Goal: Communication & Community: Answer question/provide support

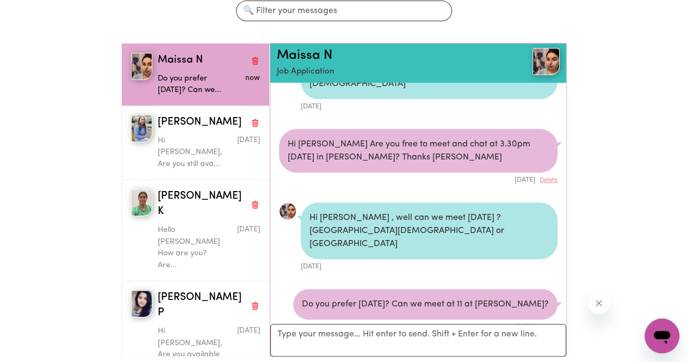
scroll to position [175, 0]
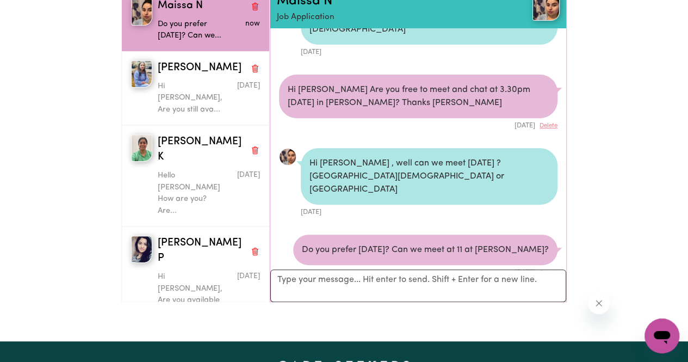
click at [408, 234] on div "Do you prefer [DATE]? Can we meet at 11 at [PERSON_NAME]?" at bounding box center [425, 249] width 264 height 30
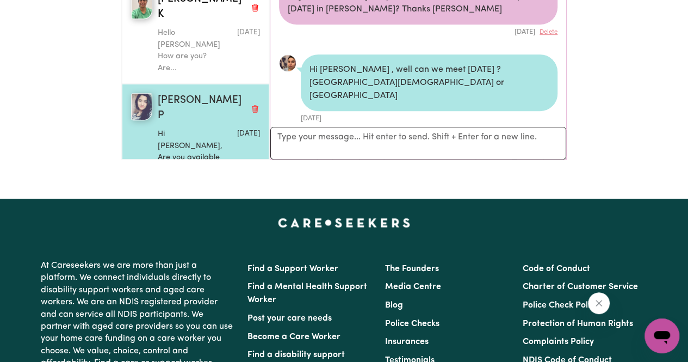
scroll to position [120, 0]
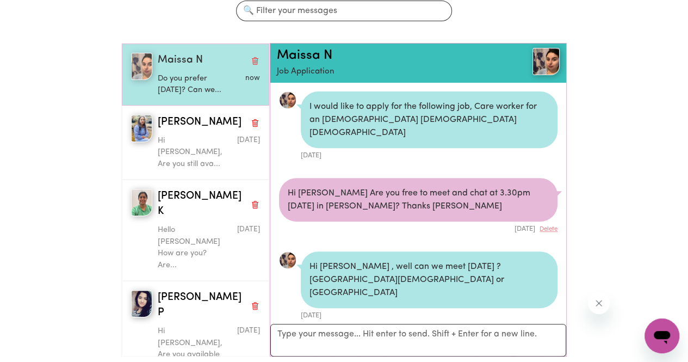
click at [177, 69] on div "Do you prefer [DATE]? Can we..." at bounding box center [192, 83] width 68 height 28
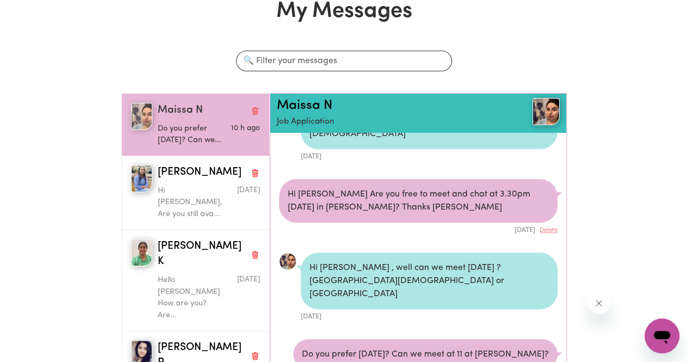
scroll to position [66, 0]
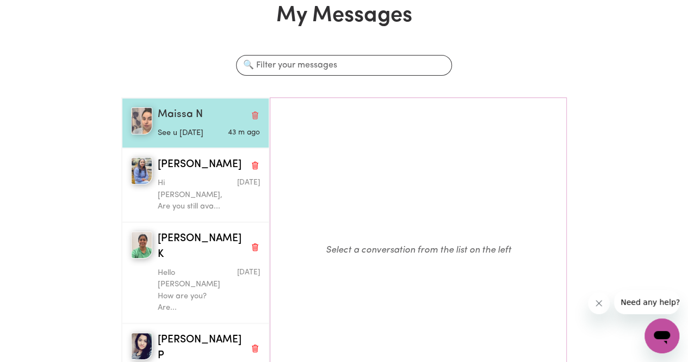
click at [184, 107] on span "Maissa N" at bounding box center [180, 115] width 45 height 16
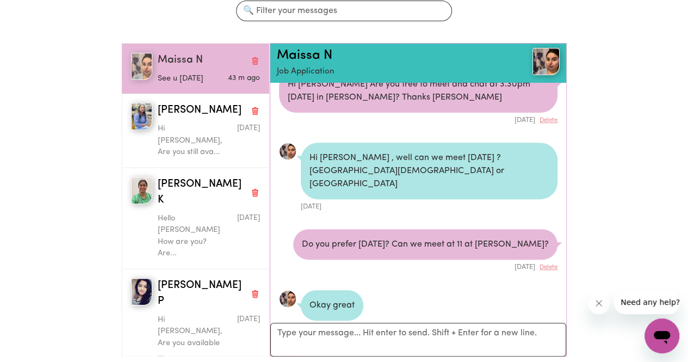
scroll to position [163, 0]
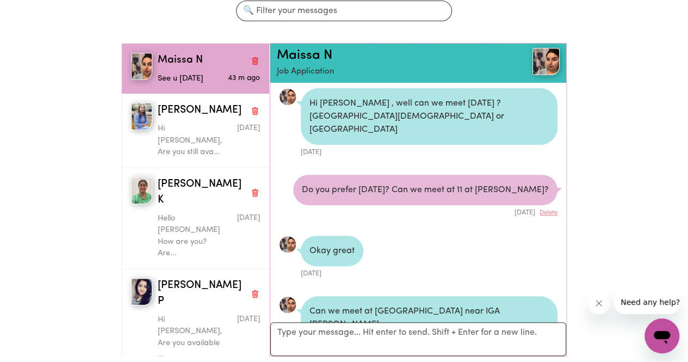
click at [364, 318] on li "Can we meet at Kopiku café near IGA O’Connor Aug 30 2025" at bounding box center [418, 323] width 296 height 73
click at [365, 339] on textarea "Your reply" at bounding box center [418, 339] width 296 height 34
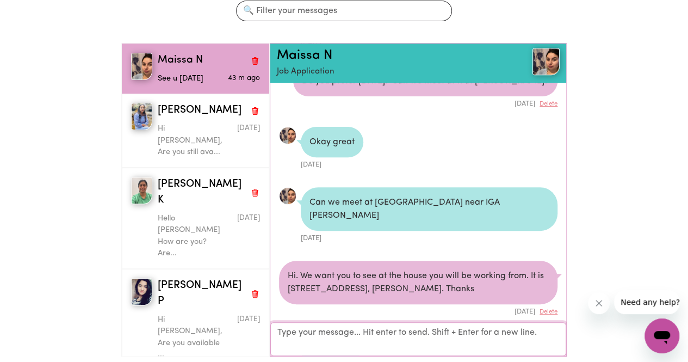
scroll to position [365, 0]
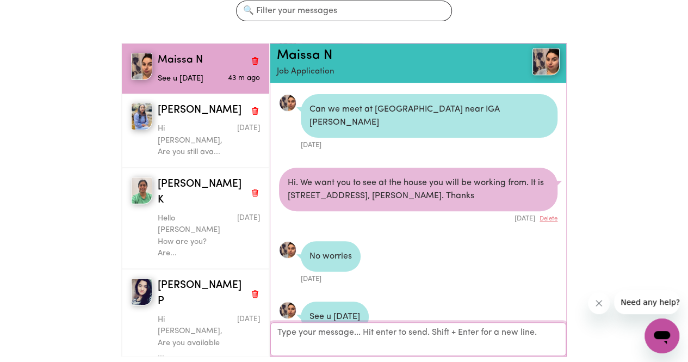
click at [365, 339] on textarea "Your reply" at bounding box center [418, 339] width 296 height 34
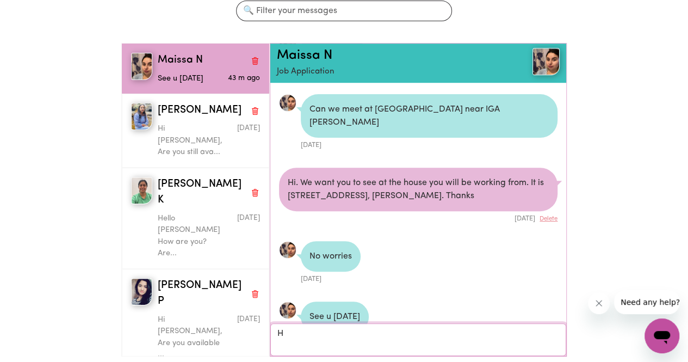
scroll to position [364, 0]
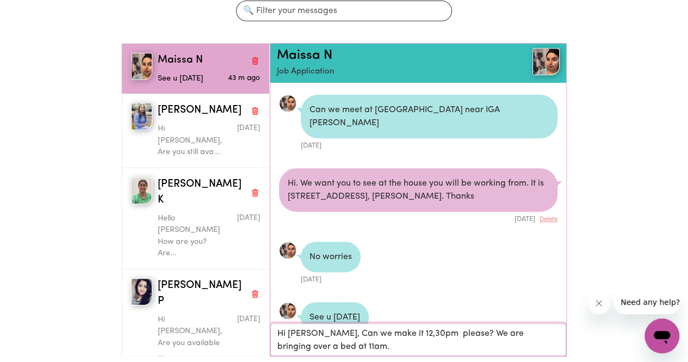
click at [394, 336] on textarea "Hi Maissa, Can we make it 12,30pm please? We are bringing over a bed at 11am." at bounding box center [418, 339] width 296 height 33
type textarea "Hi Maissa, Can we make it 12.30pm please? We are bringing over a bed at 11am."
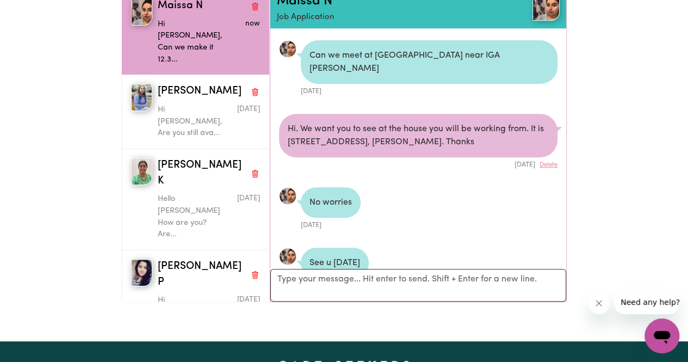
scroll to position [186, 0]
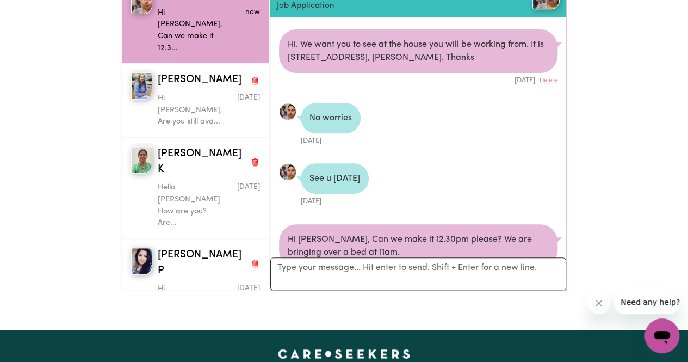
click at [356, 306] on div "My Messages Search conversations Maissa N Hi Maissa, Can we make it 12.3... now…" at bounding box center [344, 90] width 688 height 477
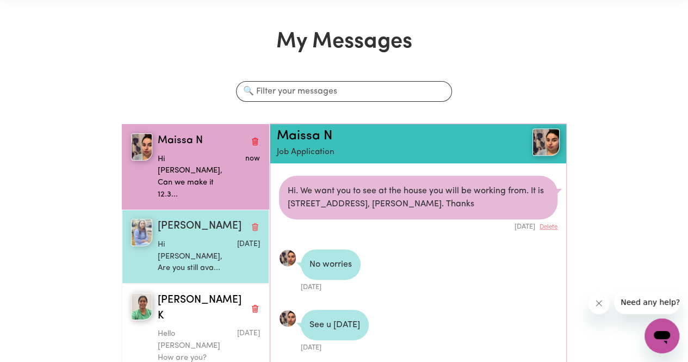
scroll to position [0, 0]
